Goal: Transaction & Acquisition: Purchase product/service

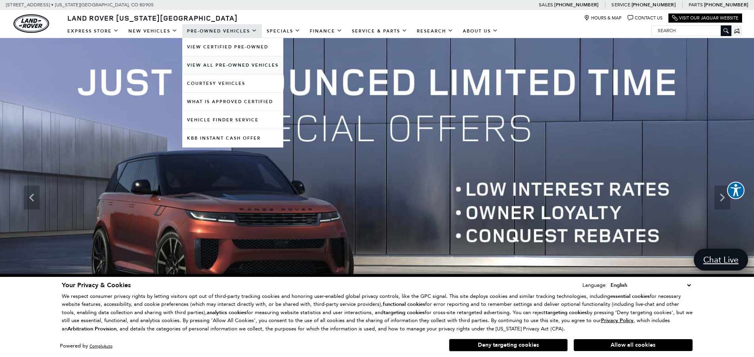
click at [230, 62] on link "View All Pre-Owned Vehicles" at bounding box center [232, 65] width 101 height 18
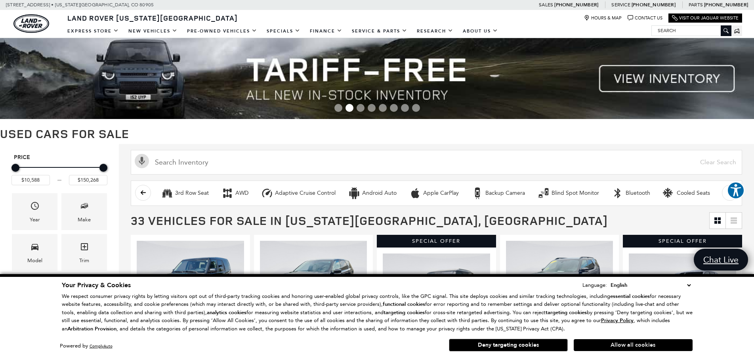
click at [610, 344] on button "Allow all cookies" at bounding box center [633, 345] width 119 height 12
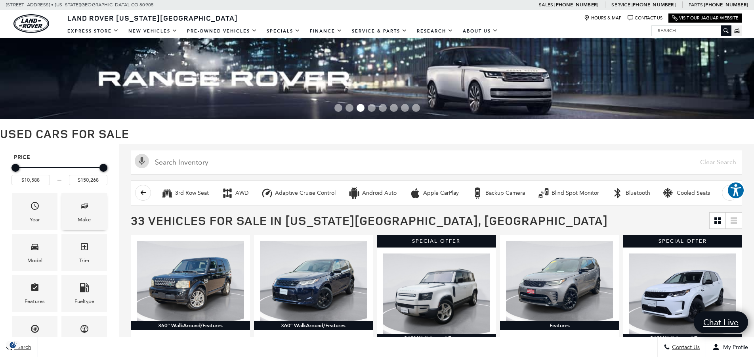
click at [80, 214] on span "Make" at bounding box center [85, 207] width 10 height 16
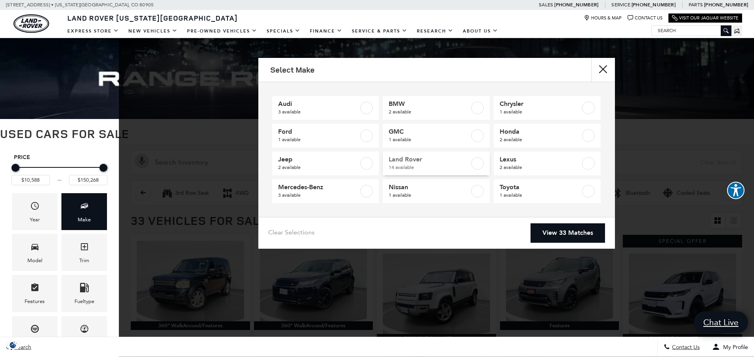
drag, startPoint x: 476, startPoint y: 164, endPoint x: 475, endPoint y: 171, distance: 7.1
click at [476, 164] on label at bounding box center [477, 163] width 13 height 13
checkbox input "true"
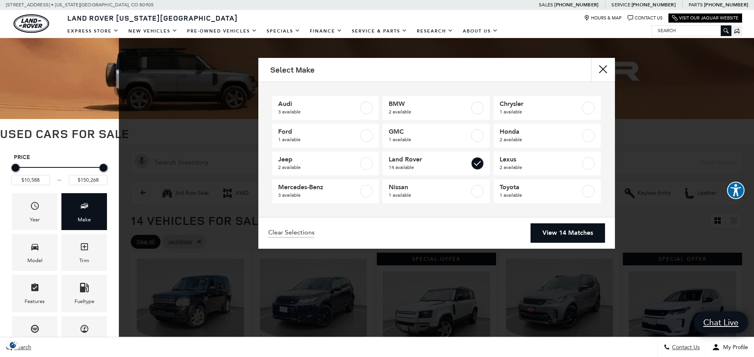
click at [571, 238] on link "View 14 Matches" at bounding box center [567, 232] width 74 height 19
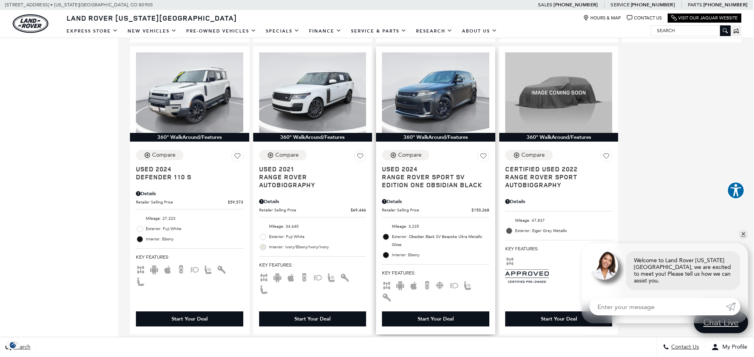
scroll to position [814, 1]
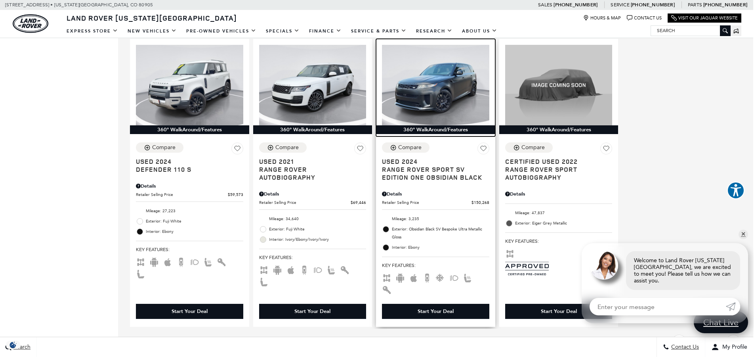
click at [420, 89] on img at bounding box center [435, 85] width 107 height 80
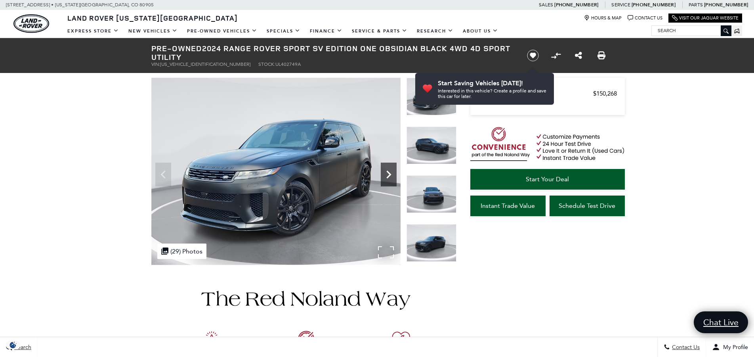
click at [391, 177] on icon "Next" at bounding box center [389, 174] width 16 height 16
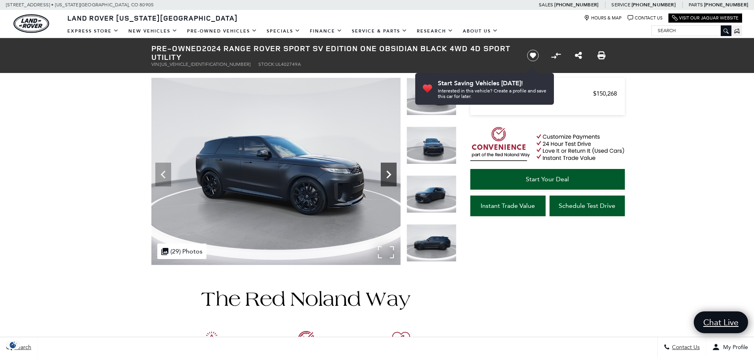
click at [391, 177] on icon "Next" at bounding box center [389, 174] width 16 height 16
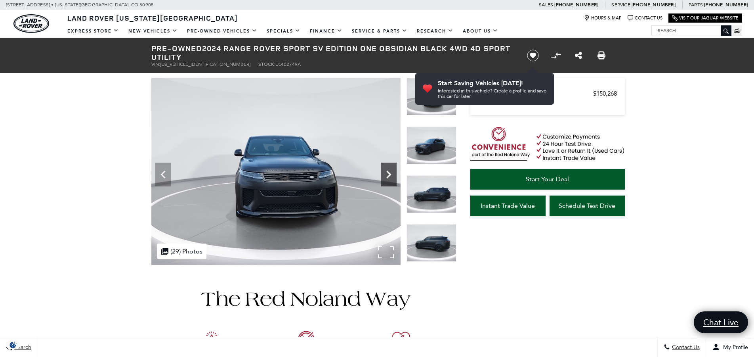
click at [391, 177] on icon "Next" at bounding box center [389, 174] width 16 height 16
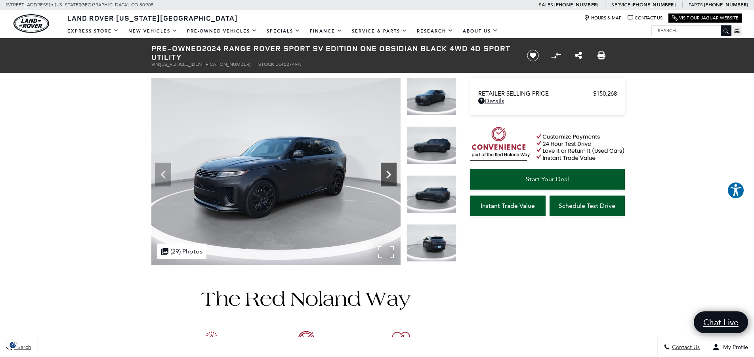
click at [391, 177] on icon "Next" at bounding box center [389, 174] width 16 height 16
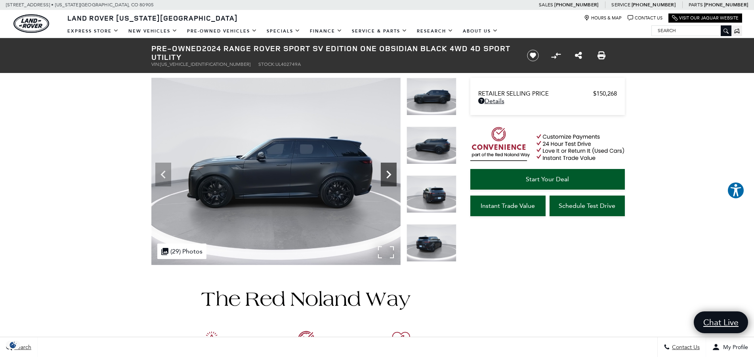
click at [391, 177] on icon "Next" at bounding box center [389, 174] width 16 height 16
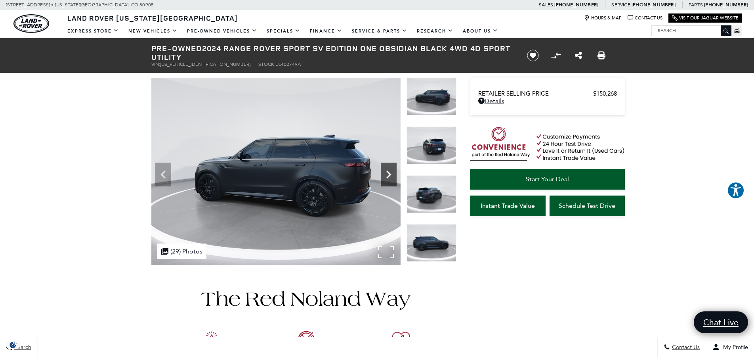
click at [391, 177] on icon "Next" at bounding box center [389, 174] width 16 height 16
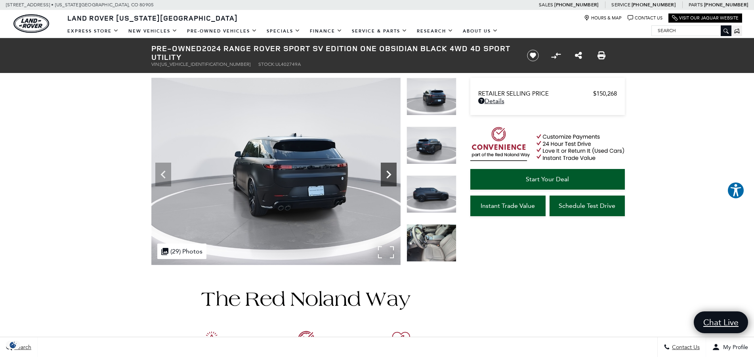
click at [391, 177] on icon "Next" at bounding box center [389, 174] width 16 height 16
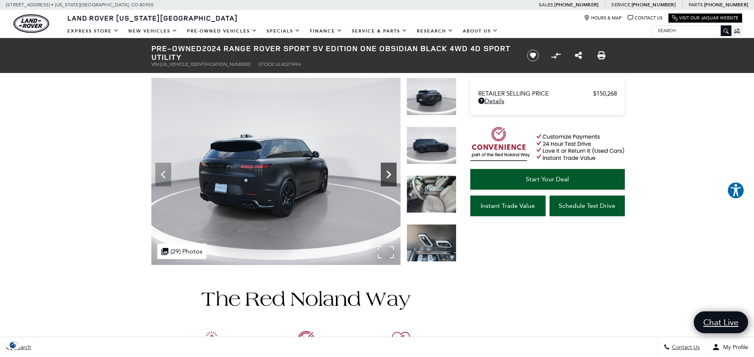
click at [391, 177] on icon "Next" at bounding box center [389, 174] width 16 height 16
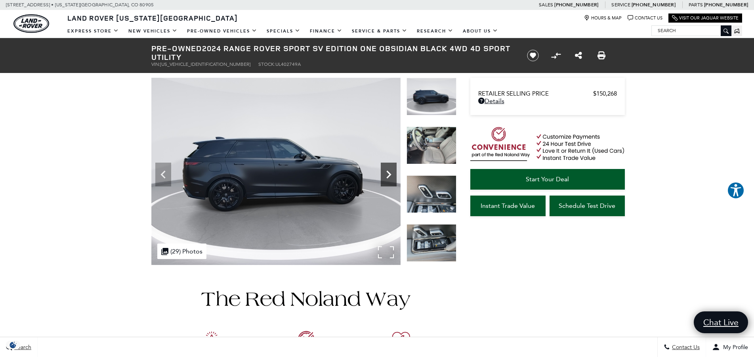
click at [391, 177] on icon "Next" at bounding box center [389, 174] width 16 height 16
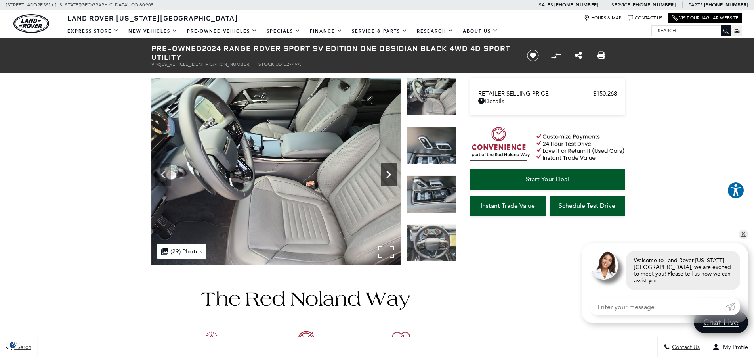
click at [391, 177] on icon "Next" at bounding box center [389, 174] width 16 height 16
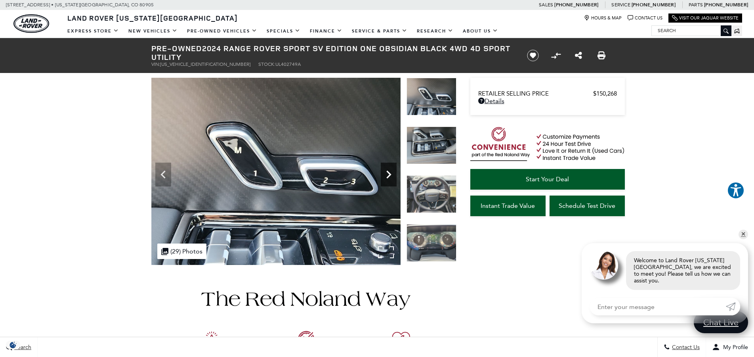
click at [391, 177] on icon "Next" at bounding box center [389, 174] width 16 height 16
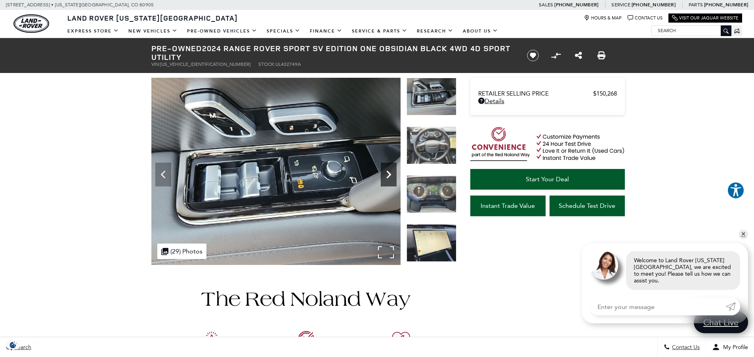
click at [391, 177] on icon "Next" at bounding box center [389, 174] width 16 height 16
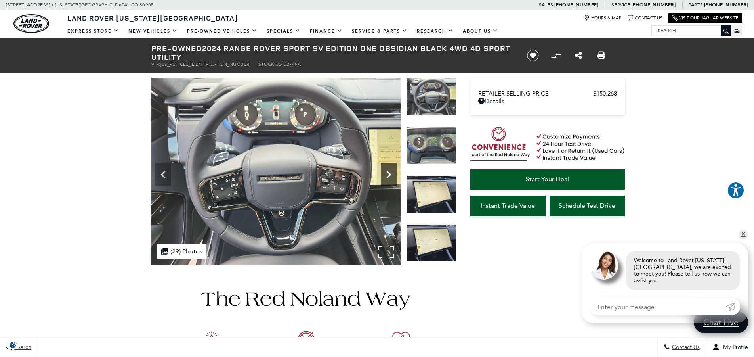
click at [391, 177] on icon "Next" at bounding box center [389, 174] width 16 height 16
